Goal: Check status: Check status

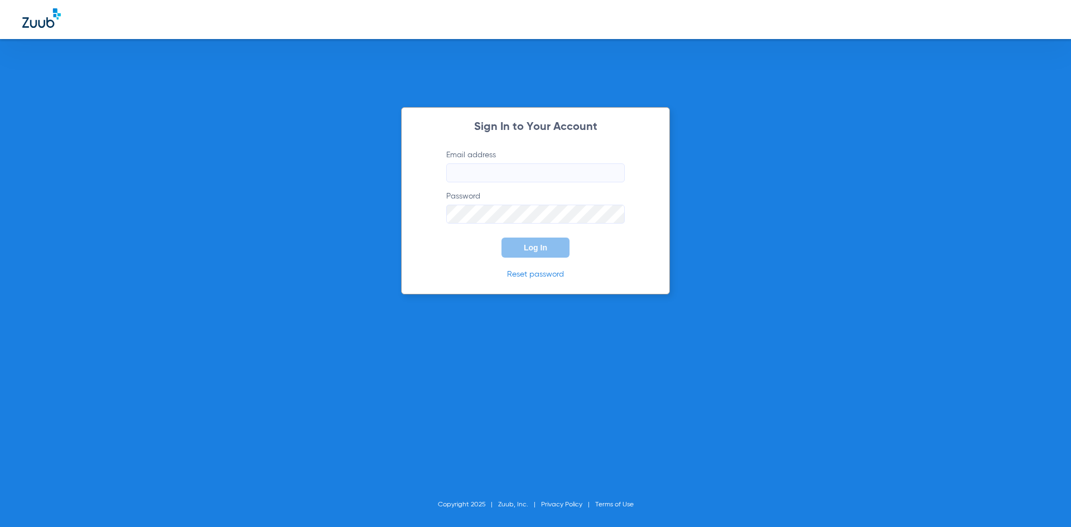
type input "[PERSON_NAME][EMAIL_ADDRESS][DOMAIN_NAME]"
click at [535, 249] on span "Log In" at bounding box center [535, 247] width 23 height 9
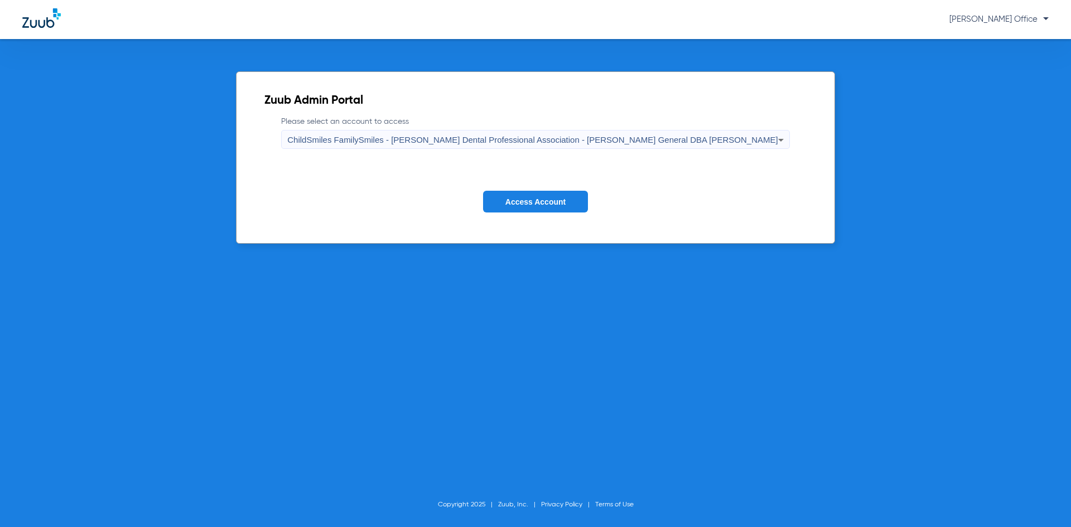
click at [533, 198] on span "Access Account" at bounding box center [535, 201] width 60 height 9
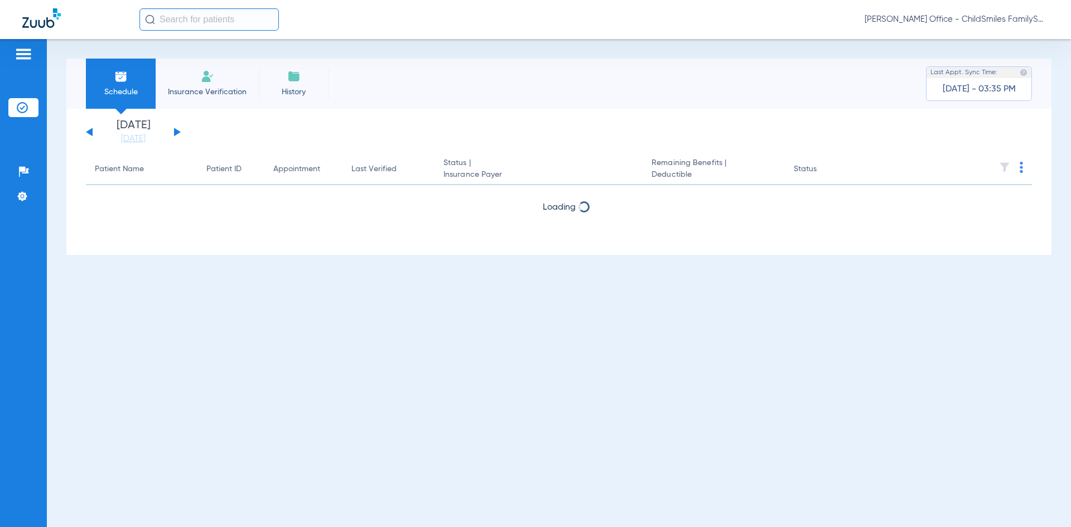
click at [189, 16] on input "text" at bounding box center [208, 19] width 139 height 22
paste input "812762145"
drag, startPoint x: 224, startPoint y: 28, endPoint x: 215, endPoint y: 23, distance: 10.0
click at [217, 25] on div "812762145 No search results [PERSON_NAME] Office - ChildSmiles FamilySmiles - […" at bounding box center [535, 19] width 1071 height 39
drag, startPoint x: 217, startPoint y: 21, endPoint x: 53, endPoint y: 20, distance: 164.0
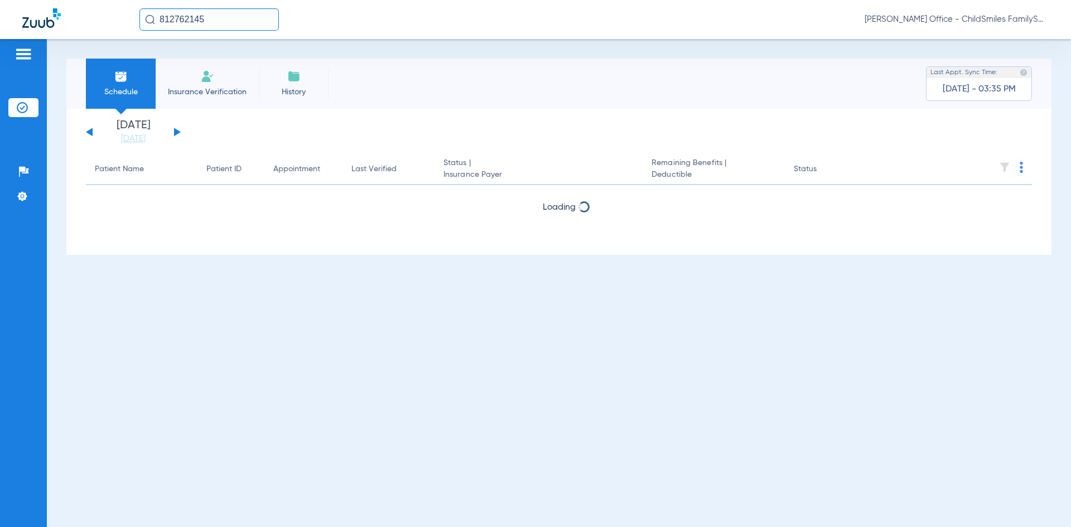
click at [53, 20] on div "812762145 [PERSON_NAME] Office - ChildSmiles FamilySmiles - [PERSON_NAME] Denta…" at bounding box center [535, 19] width 1071 height 39
click at [187, 14] on input "1291211" at bounding box center [208, 19] width 139 height 22
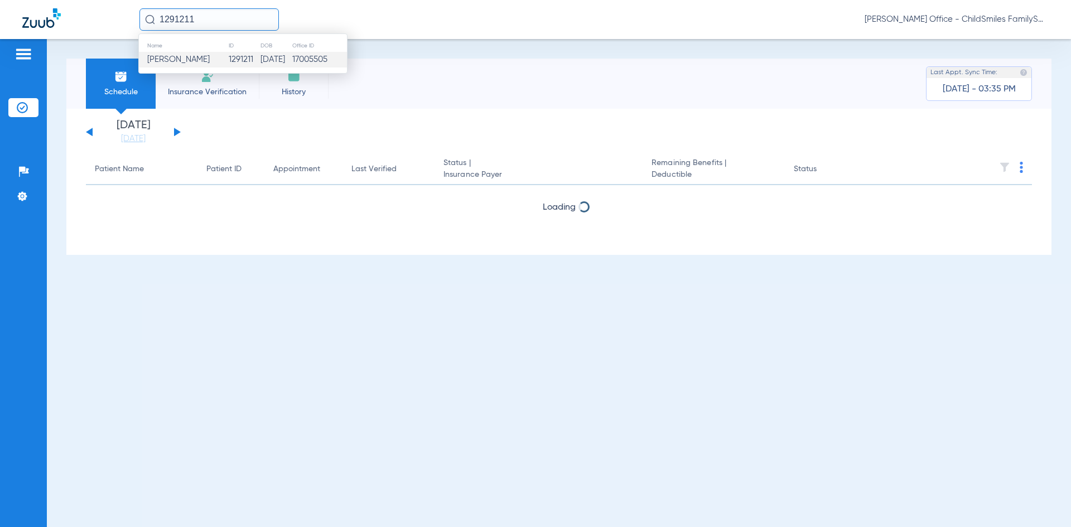
click at [201, 57] on span "[PERSON_NAME]" at bounding box center [178, 59] width 62 height 8
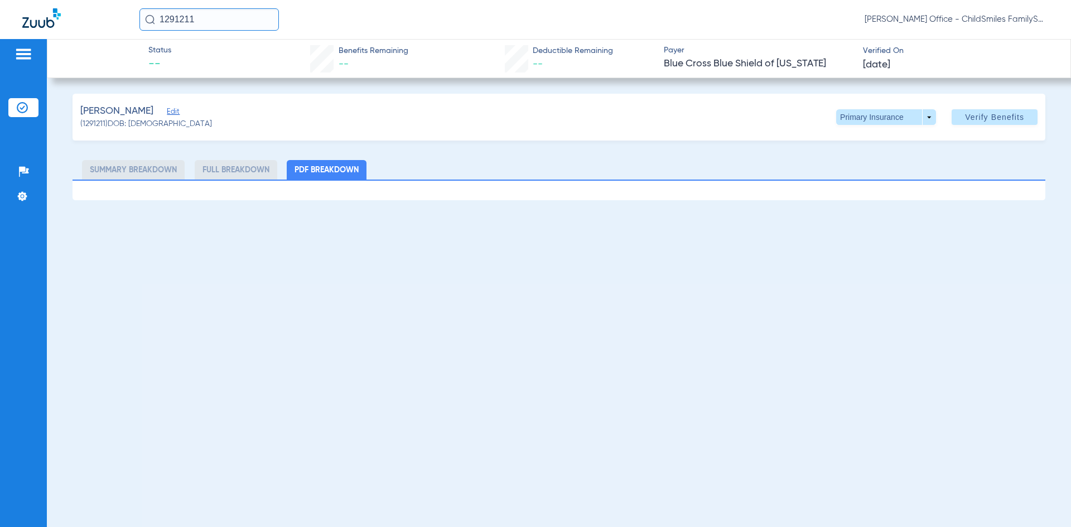
click at [238, 12] on input "1291211" at bounding box center [208, 19] width 139 height 22
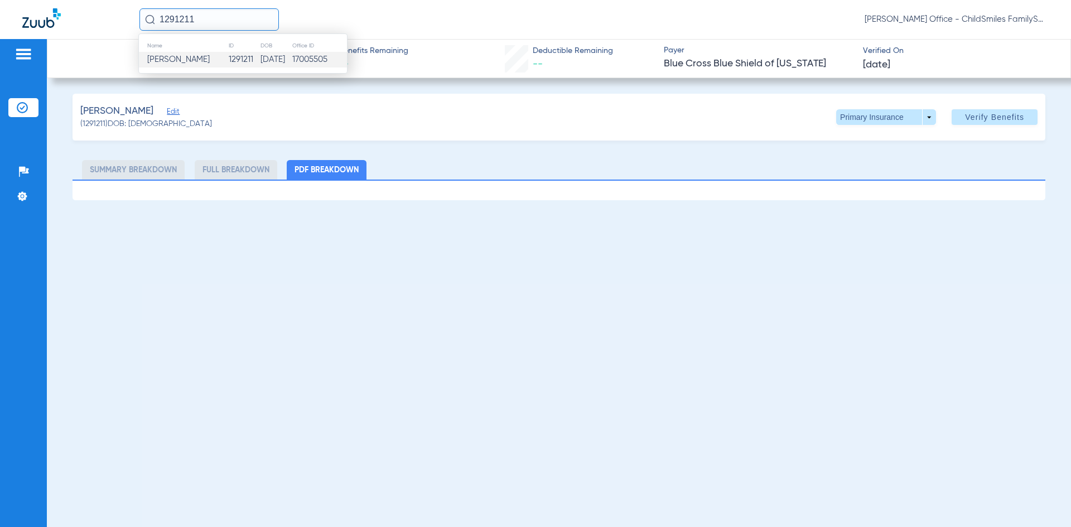
click at [211, 60] on td "[PERSON_NAME]" at bounding box center [183, 60] width 89 height 16
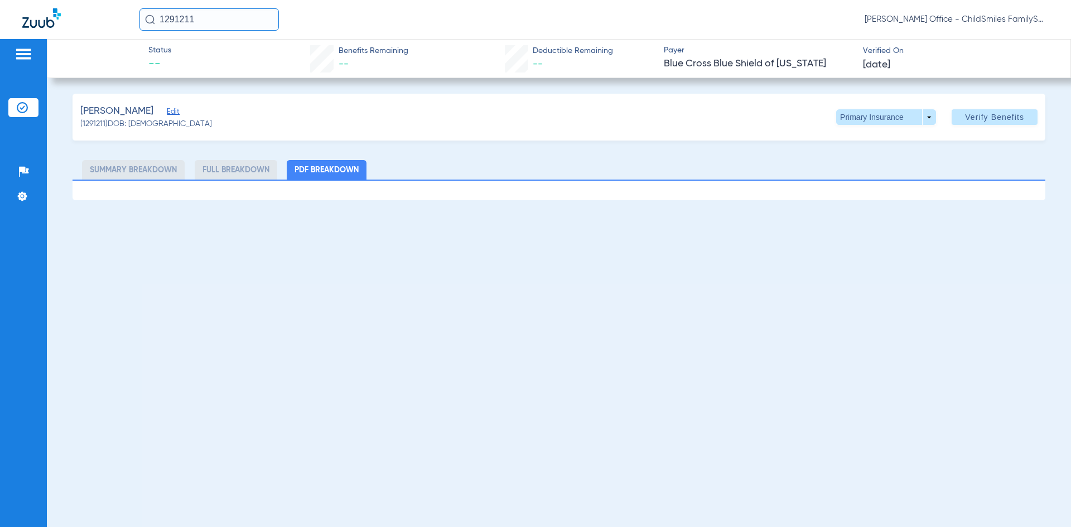
click at [93, 26] on div "1291211 [PERSON_NAME] Office - ChildSmiles FamilySmiles - [PERSON_NAME] Dental …" at bounding box center [535, 19] width 1071 height 39
click at [213, 17] on input "941171" at bounding box center [208, 19] width 139 height 22
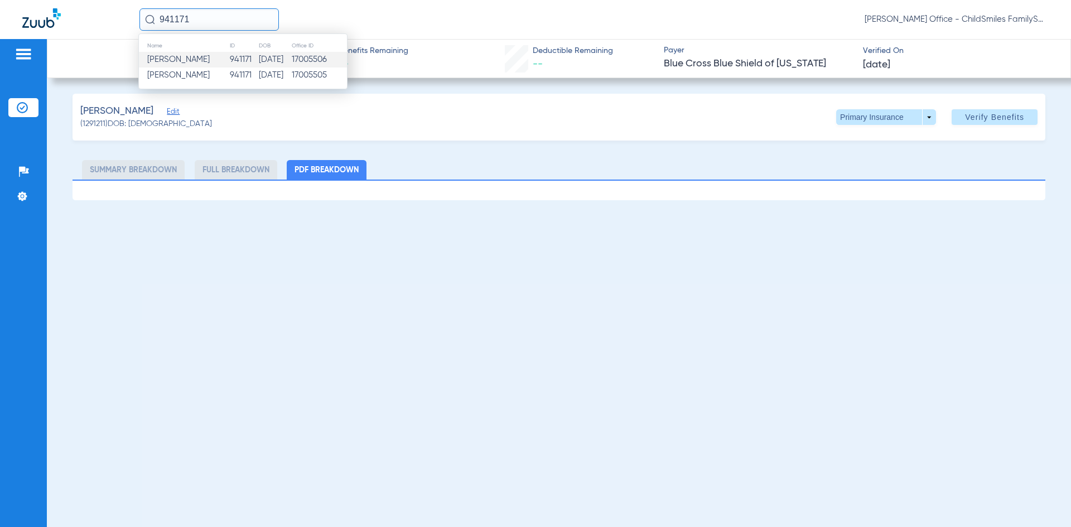
type input "941171"
click at [240, 59] on td "941171" at bounding box center [243, 60] width 29 height 16
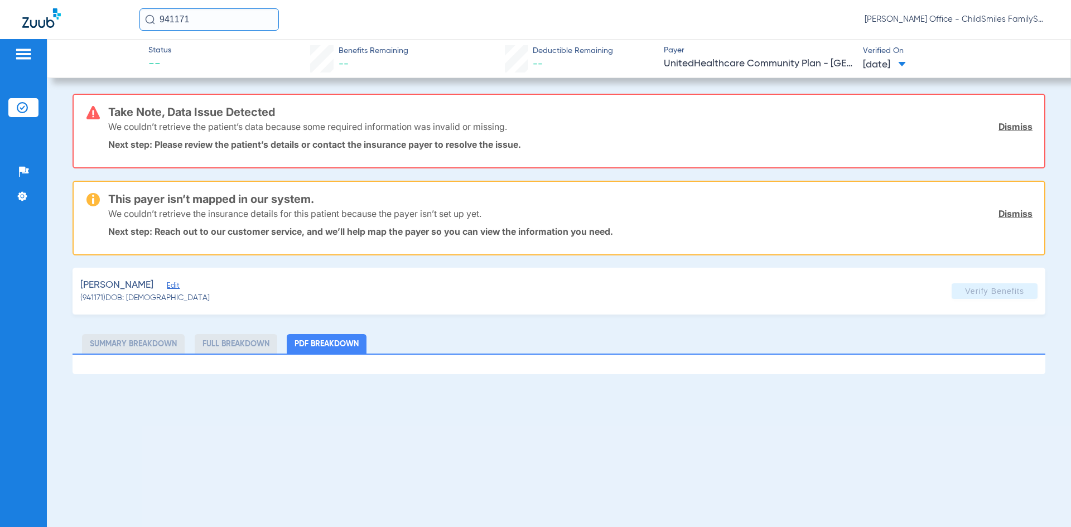
click at [1004, 117] on div "We couldn’t retrieve the patient’s data because some required information was i…" at bounding box center [570, 126] width 924 height 29
click at [1008, 124] on link "Dismiss" at bounding box center [1015, 126] width 34 height 11
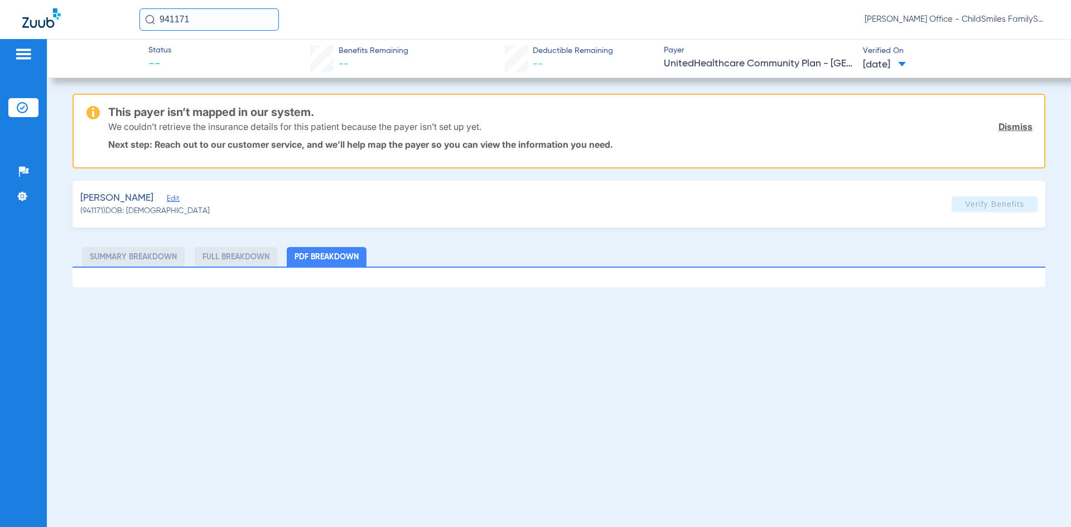
click at [1008, 124] on link "Dismiss" at bounding box center [1015, 126] width 34 height 11
